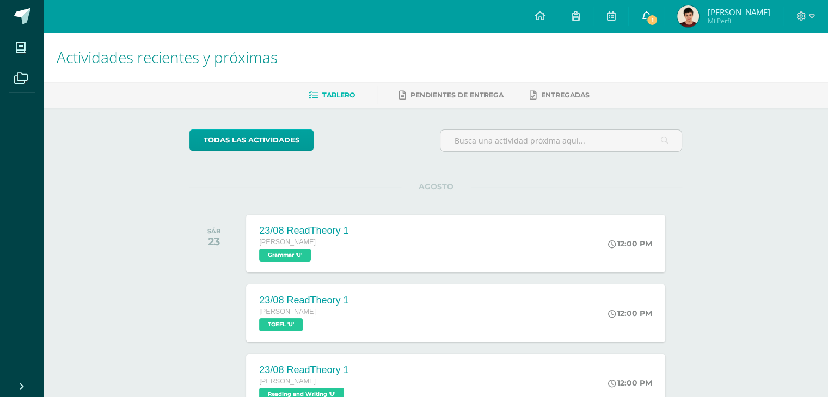
click at [650, 20] on icon at bounding box center [645, 16] width 9 height 10
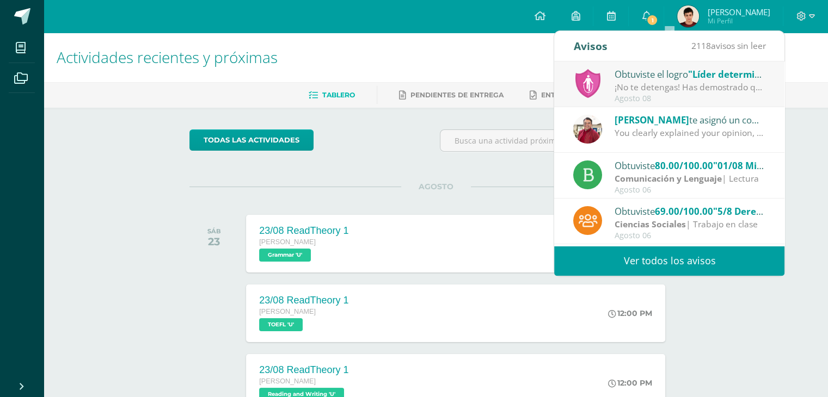
click at [652, 71] on div "Obtuviste el logro "Líder determinado"" at bounding box center [689, 74] width 151 height 14
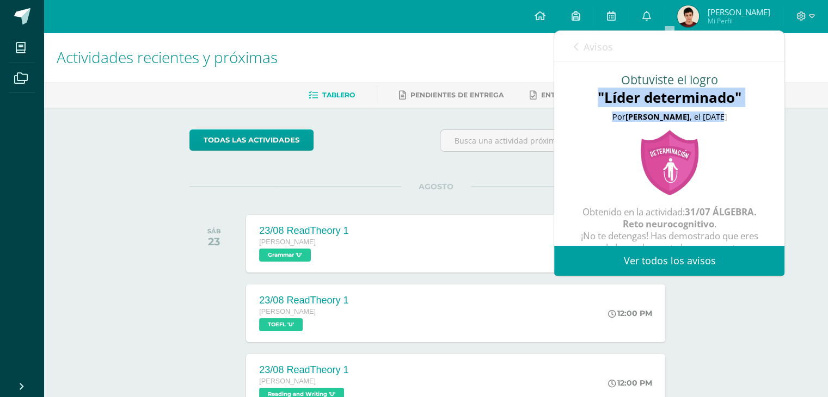
drag, startPoint x: 719, startPoint y: 76, endPoint x: 696, endPoint y: 140, distance: 68.0
click at [696, 140] on div "Obtuviste el logro "Líder determinado" Por [PERSON_NAME] , el [DATE] Obtenido e…" at bounding box center [669, 168] width 230 height 215
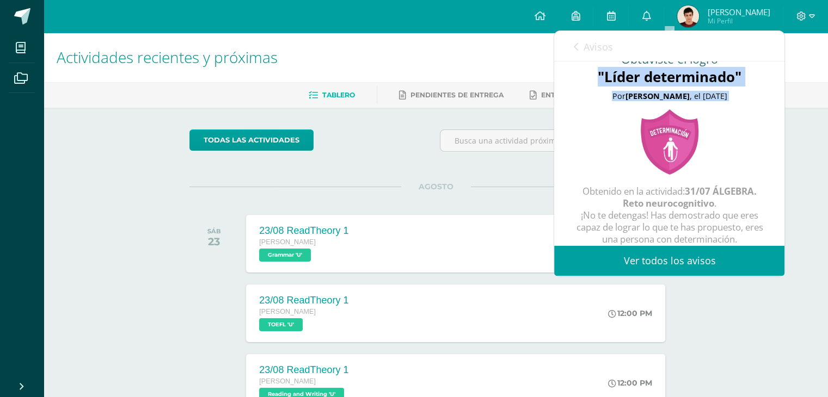
scroll to position [42, 0]
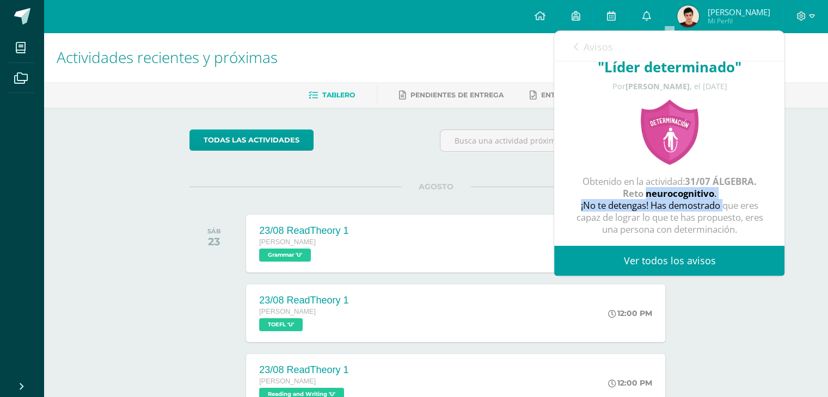
drag, startPoint x: 666, startPoint y: 183, endPoint x: 689, endPoint y: 188, distance: 23.3
click at [689, 188] on div "Obtenido en la actividad: 31/07 ÁLGEBRA. Reto neurocognitivo . ¡No te detengas!…" at bounding box center [669, 205] width 187 height 59
drag, startPoint x: 689, startPoint y: 188, endPoint x: 644, endPoint y: 194, distance: 45.1
click at [644, 194] on div "Obtenido en la actividad: 31/07 ÁLGEBRA. Reto neurocognitivo . ¡No te detengas!…" at bounding box center [669, 205] width 187 height 59
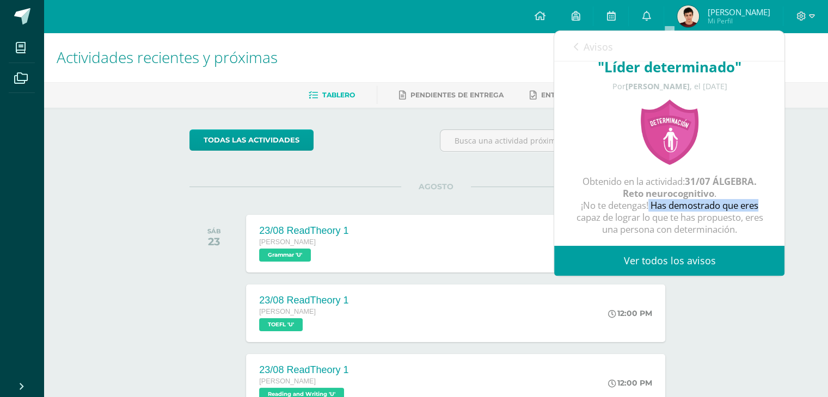
scroll to position [0, 0]
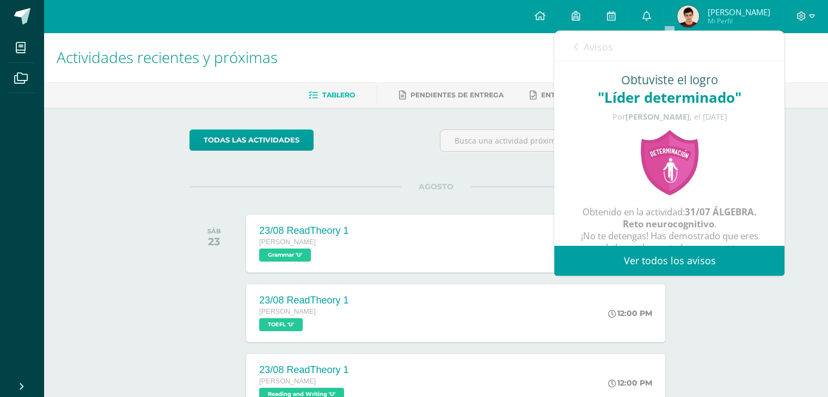
drag, startPoint x: 638, startPoint y: 126, endPoint x: 671, endPoint y: 168, distance: 52.7
click at [671, 168] on div "Obtuviste el logro "Líder determinado" Por [PERSON_NAME] , el [DATE] Obtenido e…" at bounding box center [669, 168] width 230 height 215
drag, startPoint x: 671, startPoint y: 168, endPoint x: 627, endPoint y: 131, distance: 57.2
click at [627, 131] on div "Obtuviste el logro "Líder determinado" Por [PERSON_NAME] , el [DATE] Obtenido e…" at bounding box center [669, 168] width 230 height 215
click at [594, 56] on link "Avisos" at bounding box center [592, 46] width 39 height 31
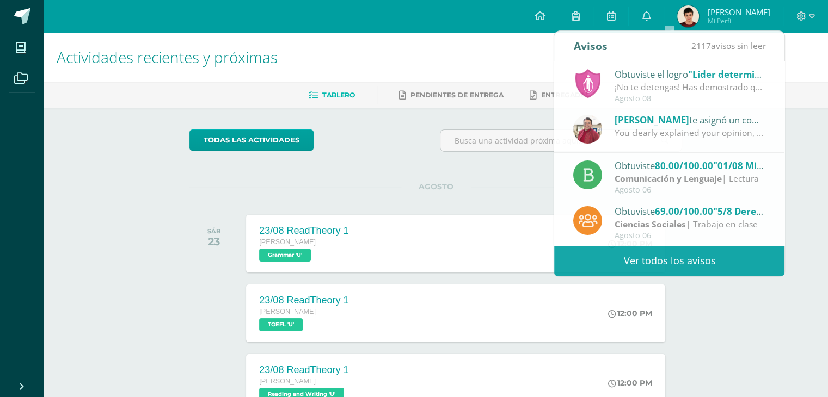
click at [466, 70] on h1 "Actividades recientes y próximas" at bounding box center [436, 58] width 758 height 50
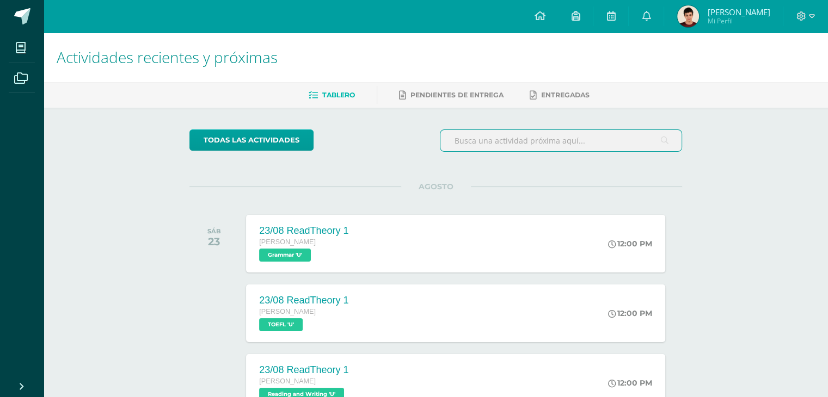
click at [466, 132] on input "text" at bounding box center [560, 140] width 241 height 21
click at [485, 160] on div "todas las Actividades No tienes actividades Échale un vistazo a los demás perío…" at bounding box center [436, 399] width 536 height 582
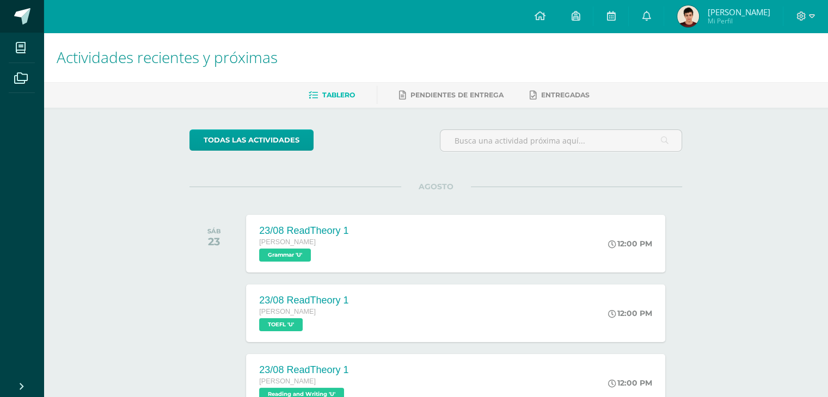
click at [15, 20] on span at bounding box center [22, 16] width 16 height 16
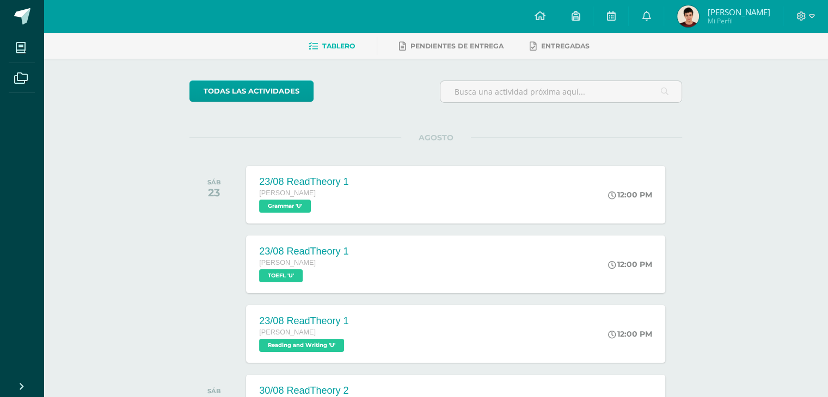
scroll to position [17, 0]
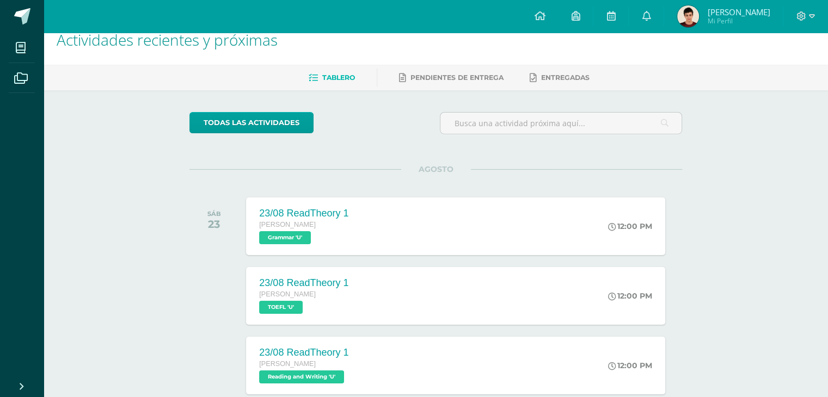
click at [283, 74] on ul "Tablero Pendientes de entrega Entregadas" at bounding box center [449, 78] width 784 height 18
